Goal: Find specific page/section: Find specific page/section

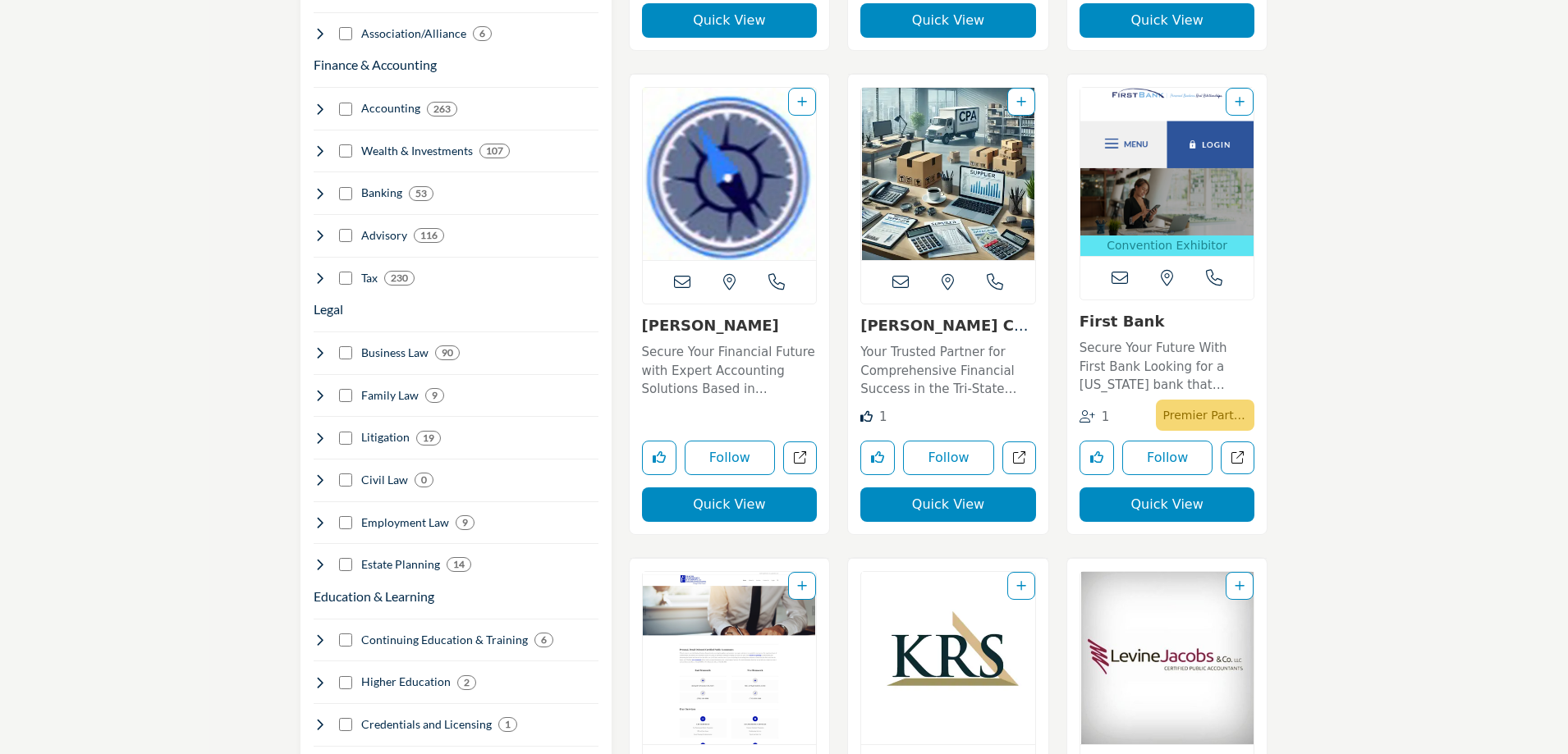
scroll to position [1231, 0]
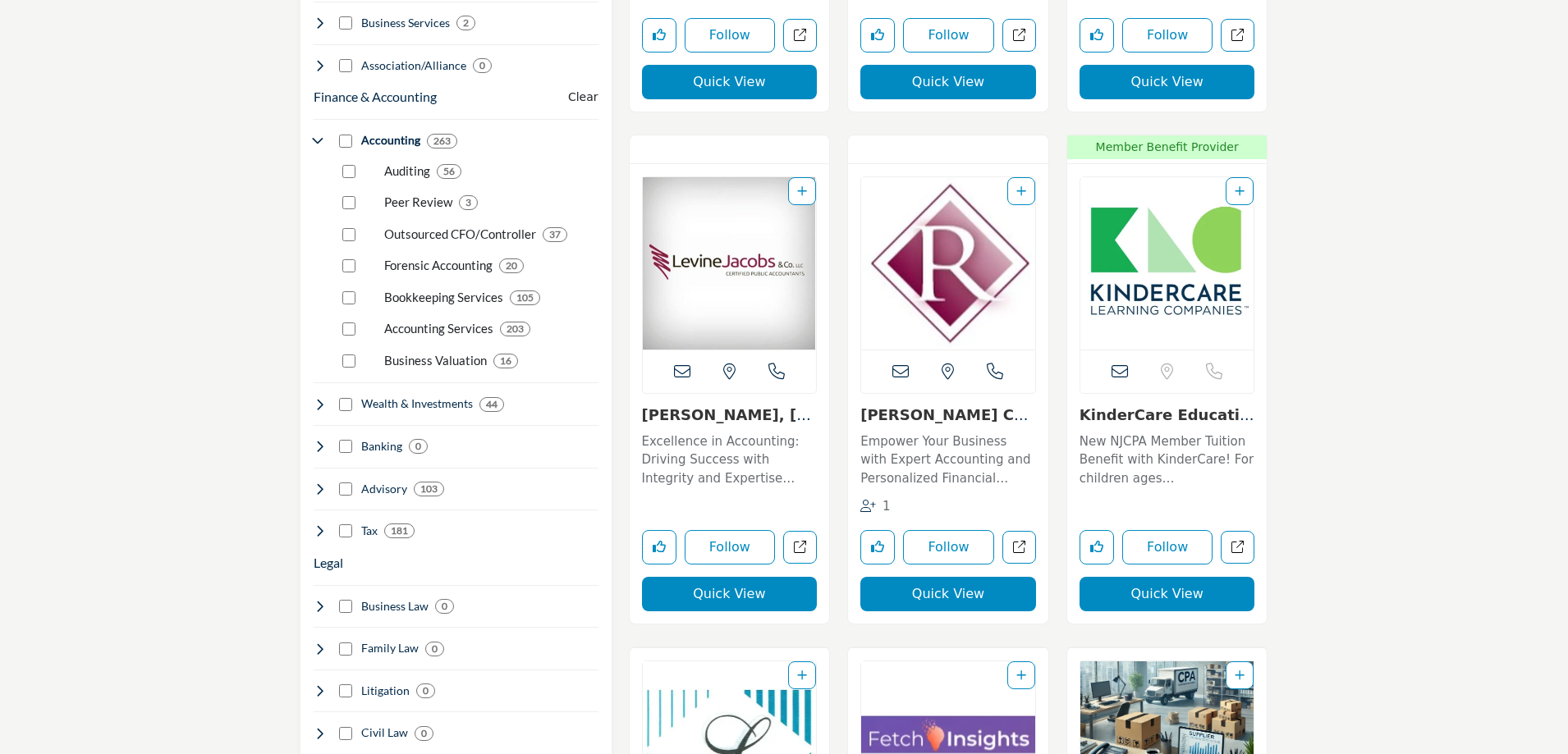
scroll to position [1313, 0]
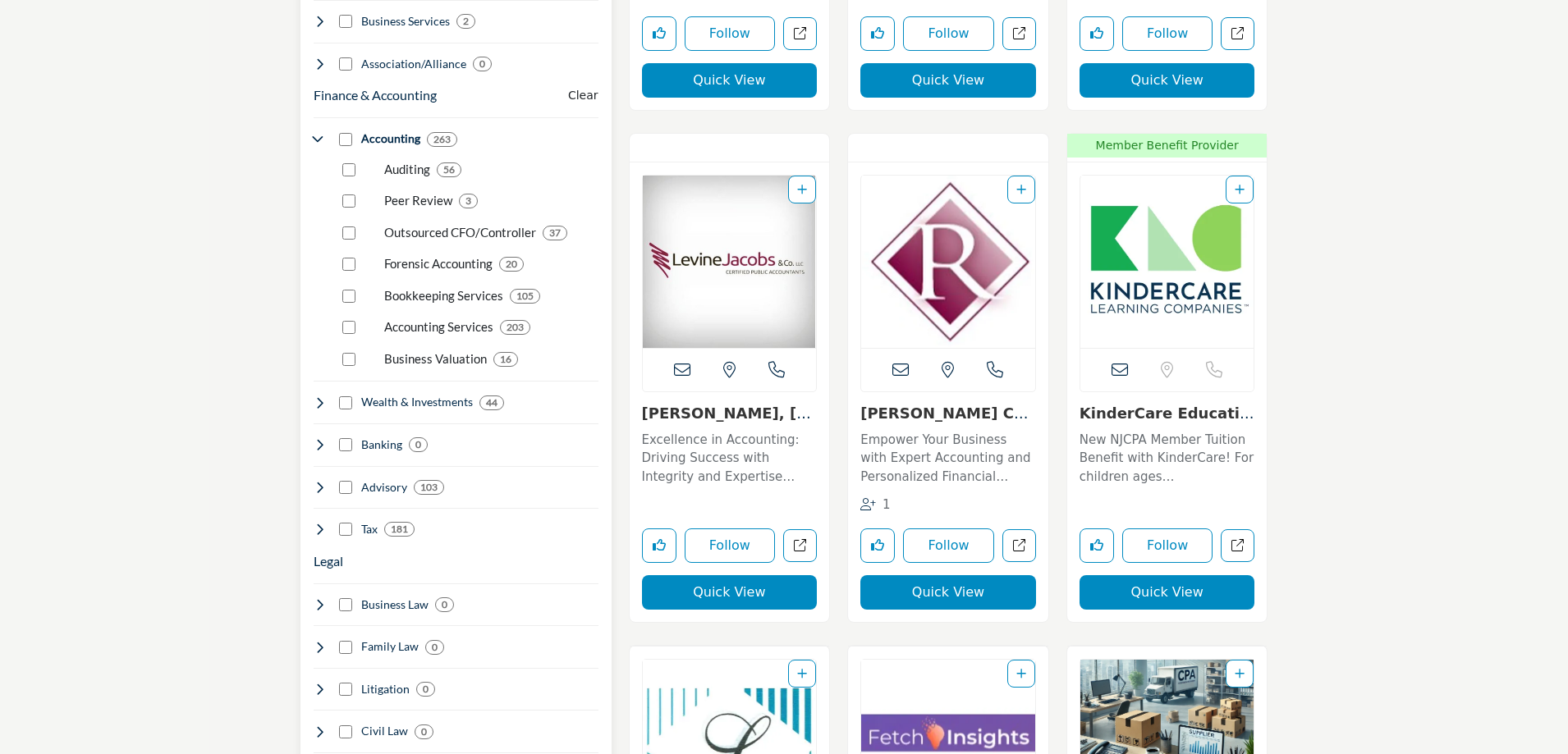
click at [347, 521] on div "Tax 181" at bounding box center [364, 529] width 101 height 18
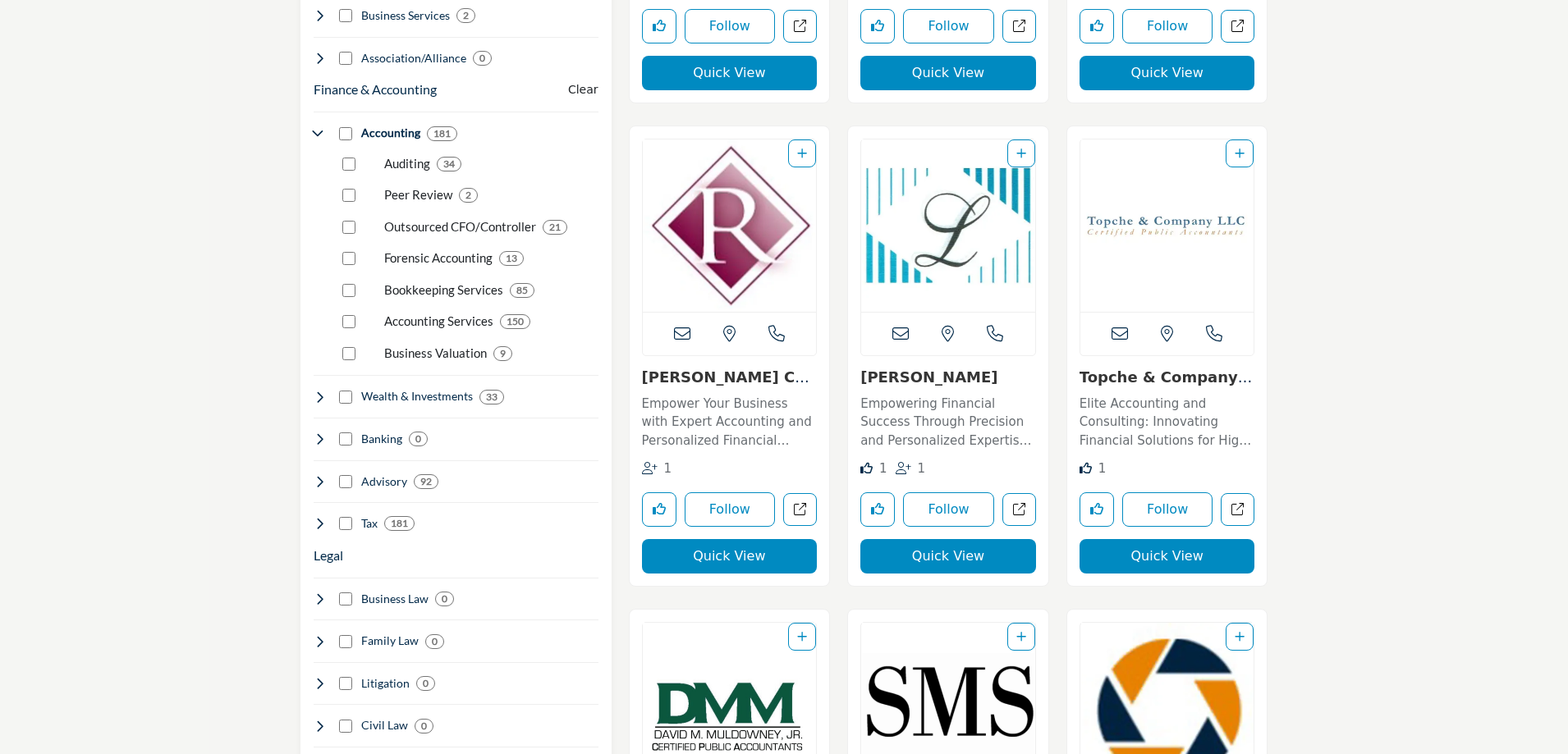
scroll to position [1397, 0]
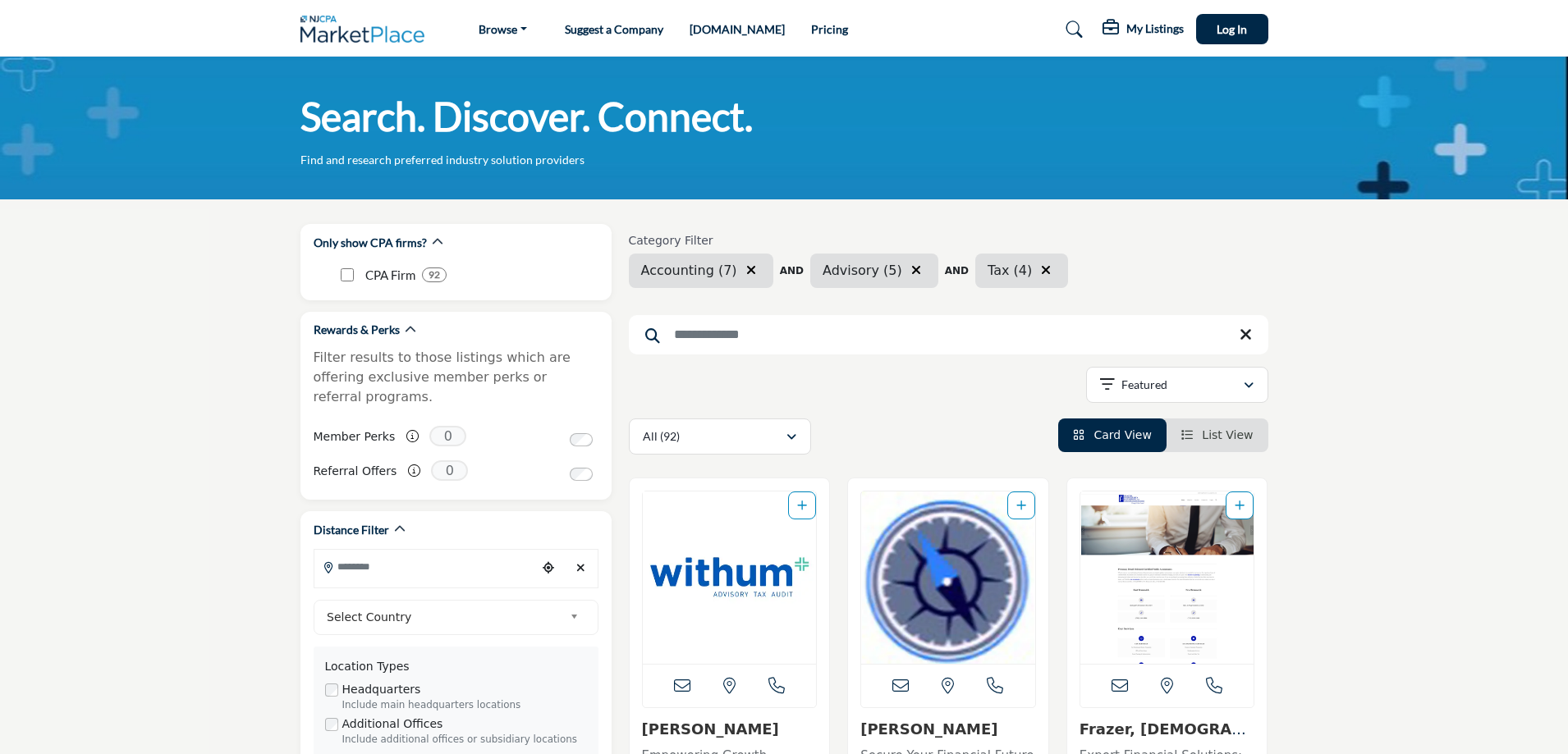
click at [1041, 273] on icon "button" at bounding box center [1046, 270] width 10 height 13
click at [911, 267] on icon "button" at bounding box center [916, 270] width 10 height 13
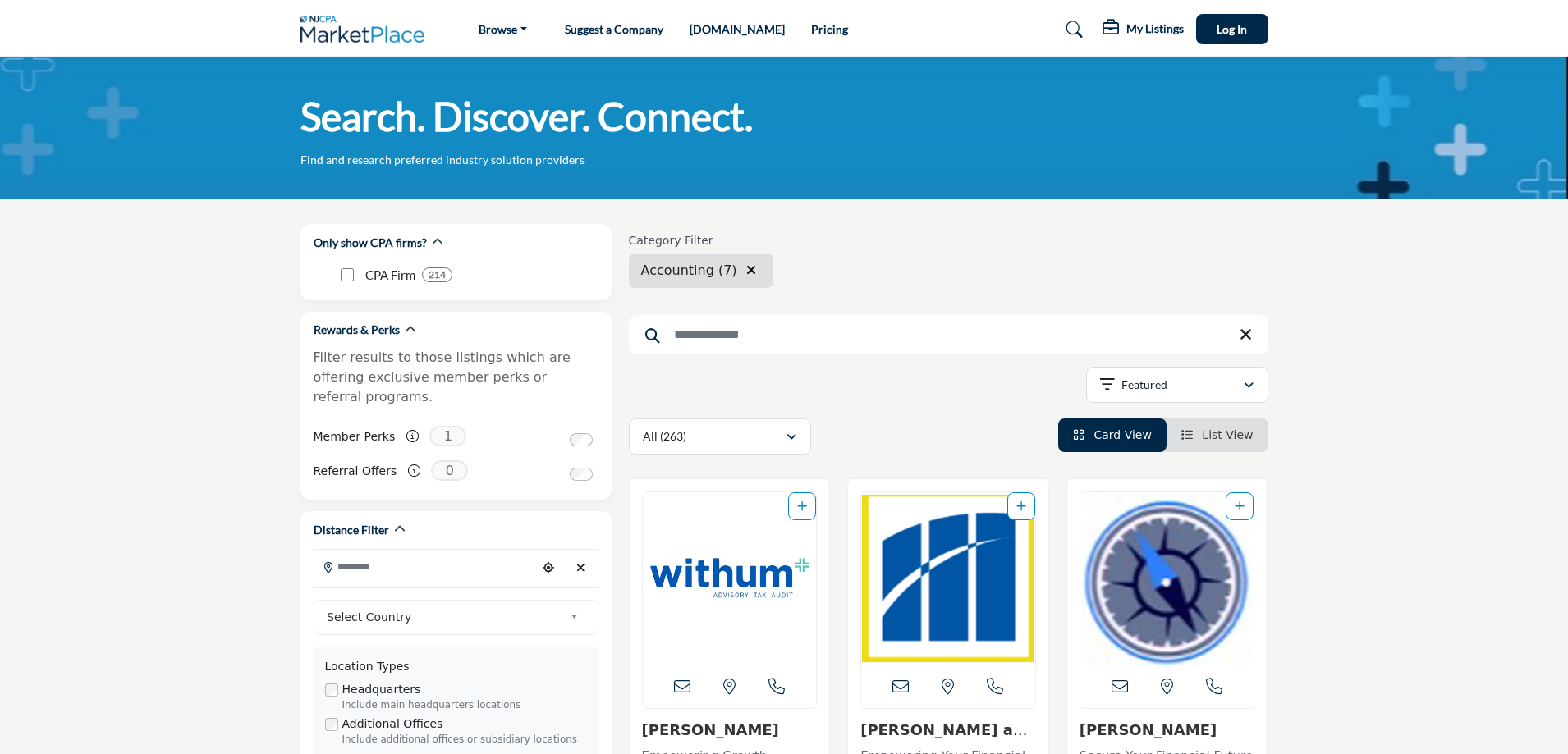
click at [746, 271] on icon "button" at bounding box center [751, 270] width 10 height 13
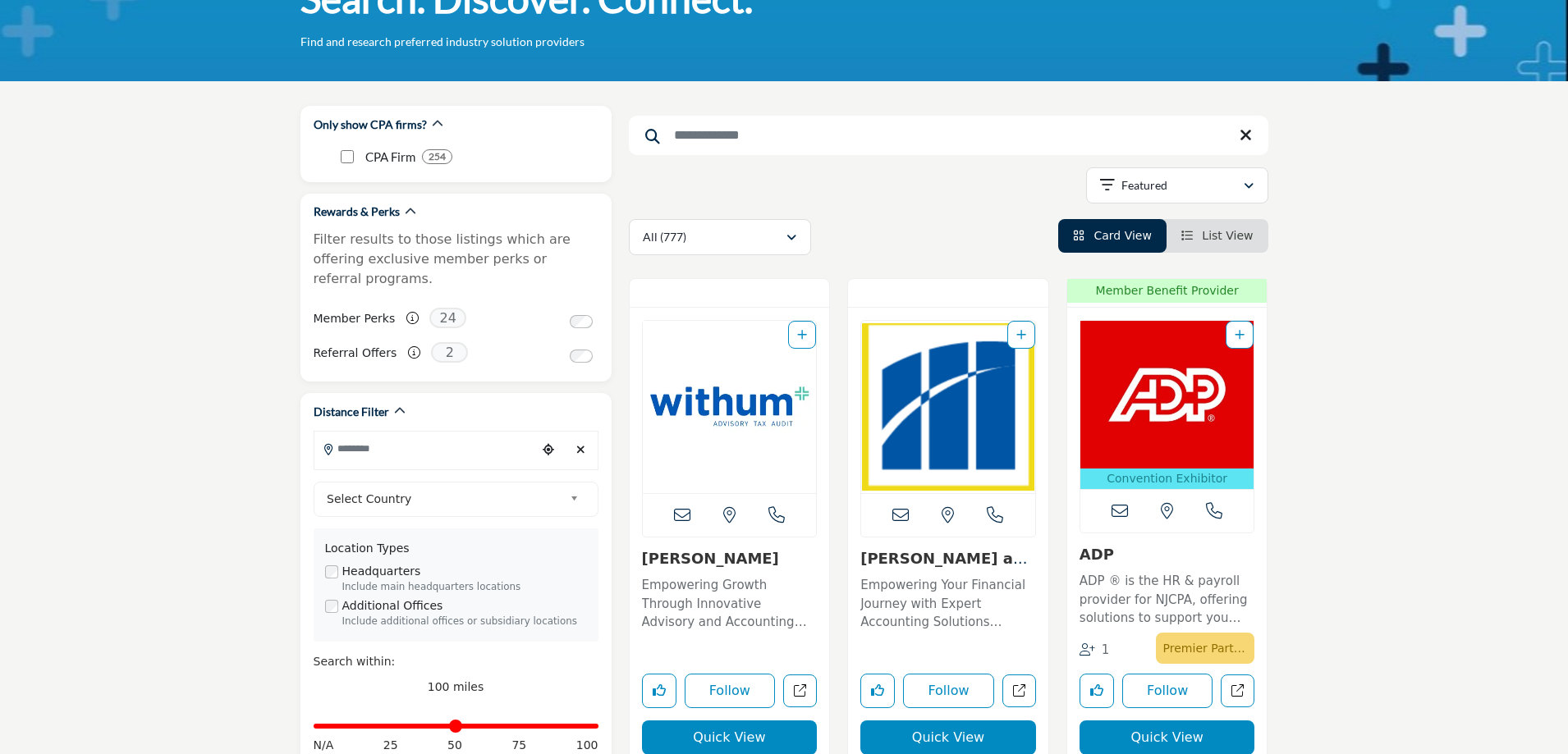
scroll to position [164, 0]
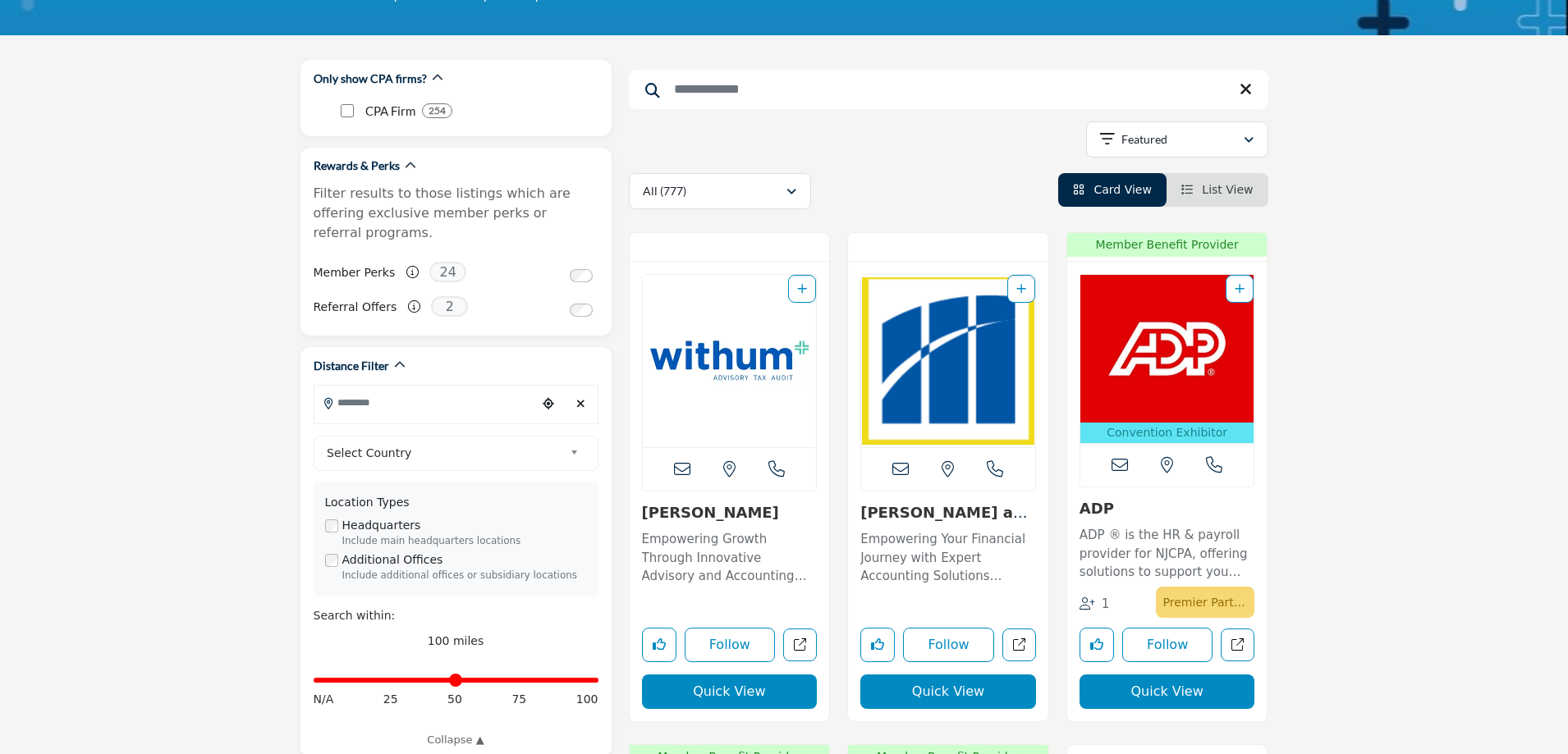
click at [1196, 205] on li "List View" at bounding box center [1218, 190] width 101 height 33
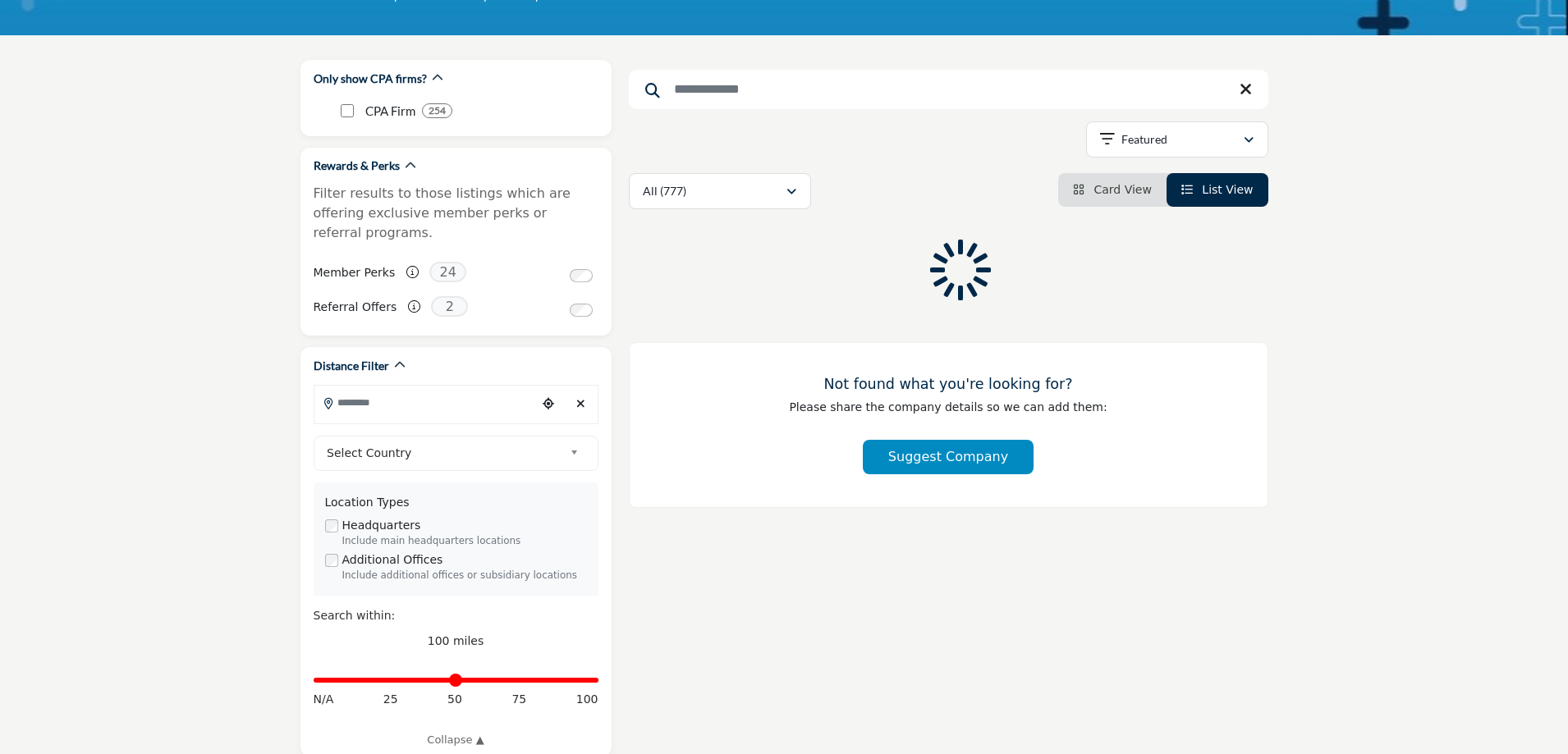
scroll to position [163, 0]
click at [1206, 191] on span "List View" at bounding box center [1227, 190] width 51 height 13
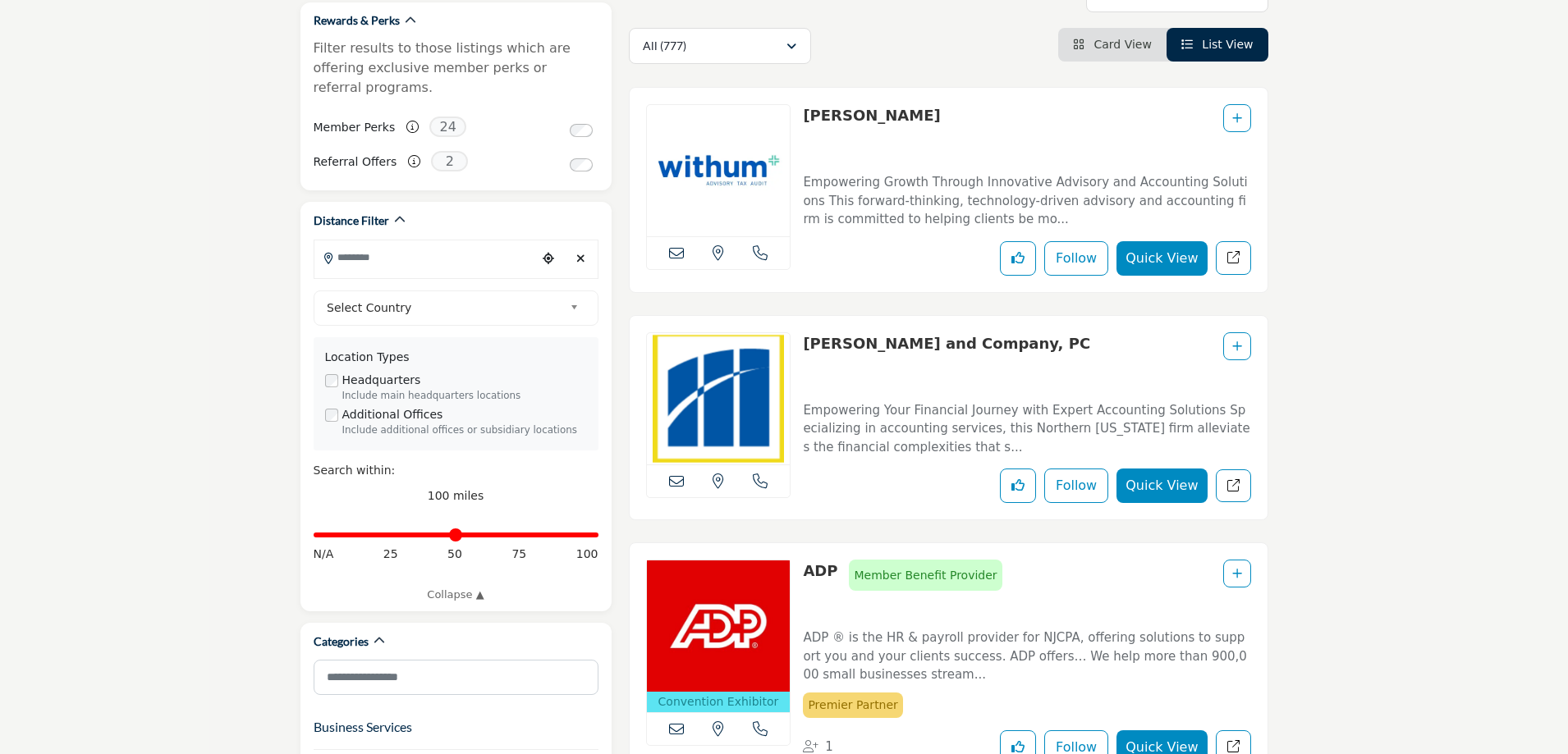
scroll to position [280, 0]
